Goal: Task Accomplishment & Management: Manage account settings

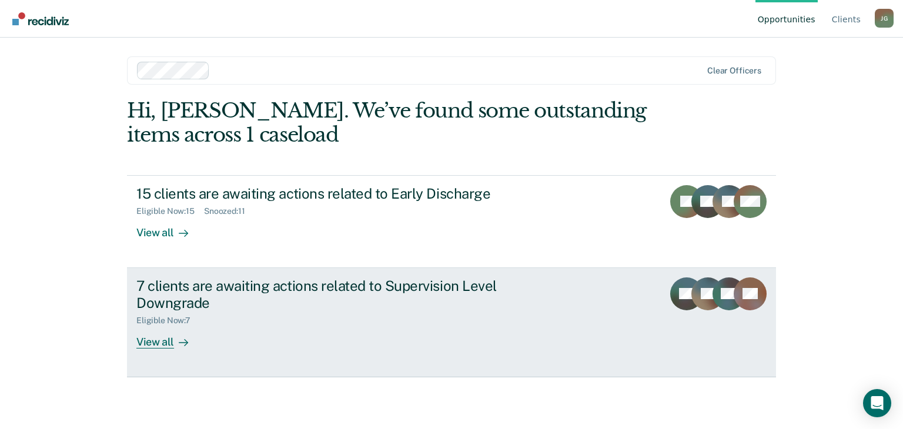
click at [322, 307] on div "7 clients are awaiting actions related to Supervision Level Downgrade" at bounding box center [342, 294] width 413 height 34
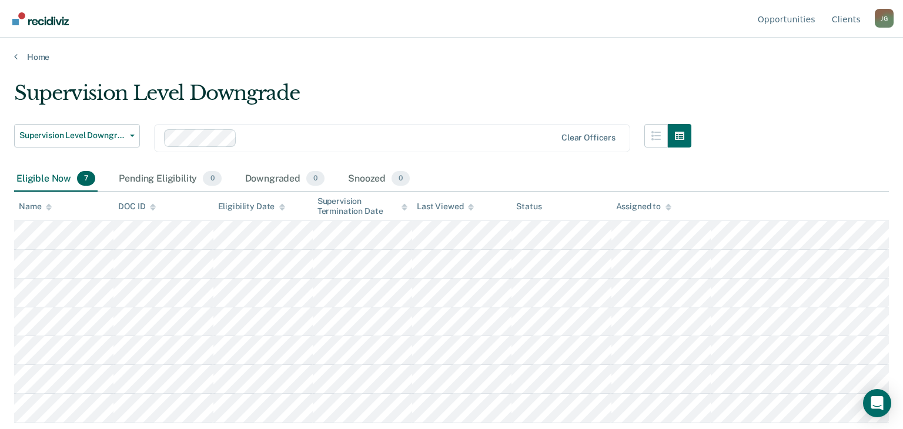
click at [524, 116] on div "Supervision Level Downgrade Supervision Level Downgrade Early Discharge Supervi…" at bounding box center [352, 123] width 677 height 85
